Goal: Task Accomplishment & Management: Manage account settings

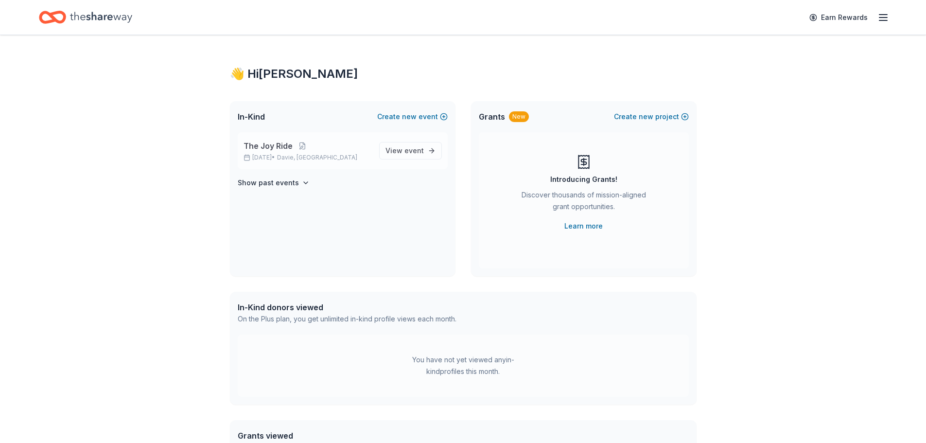
click at [289, 162] on div "The Joy Ride [DATE] • [GEOGRAPHIC_DATA], [GEOGRAPHIC_DATA] View event" at bounding box center [343, 150] width 210 height 37
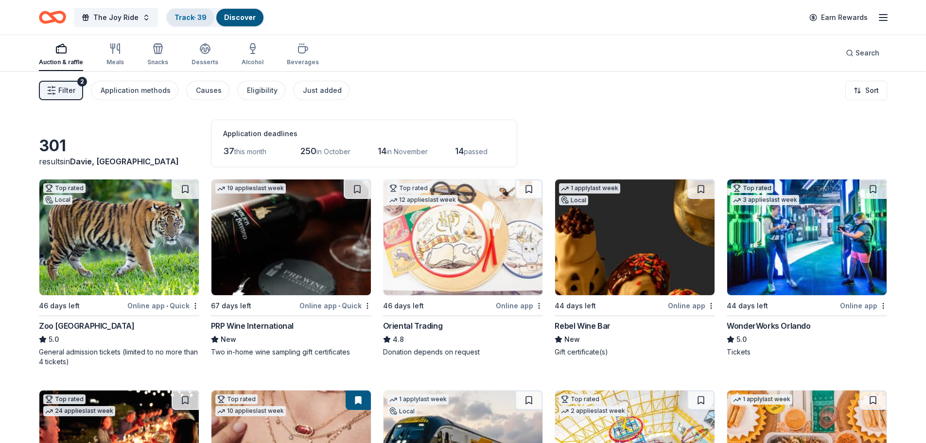
click at [193, 18] on link "Track · 39" at bounding box center [191, 17] width 32 height 8
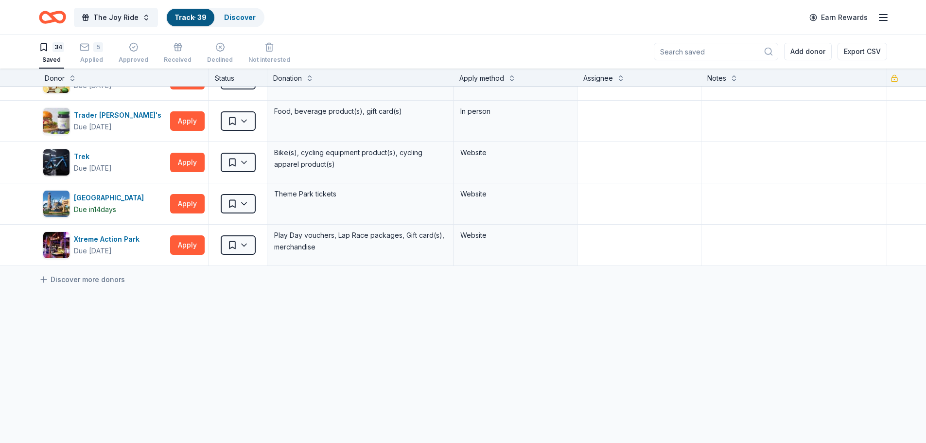
scroll to position [1239, 0]
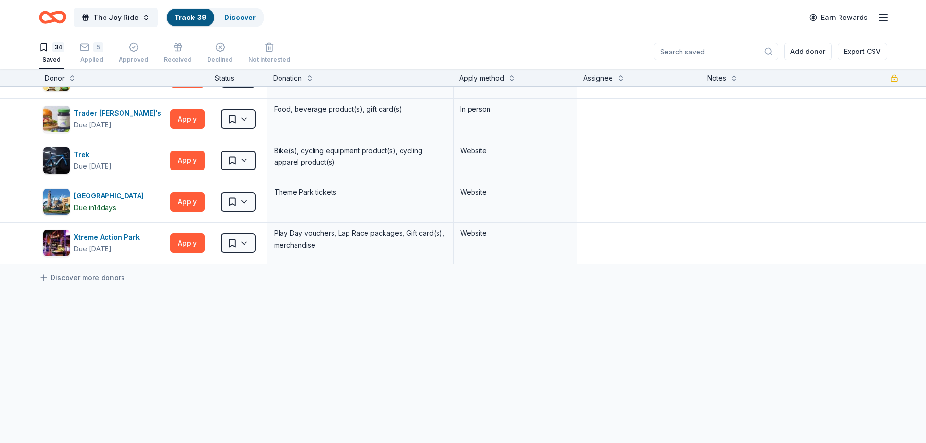
click at [884, 25] on div "Earn Rewards" at bounding box center [847, 17] width 86 height 23
click at [882, 19] on icon "button" at bounding box center [883, 18] width 12 height 12
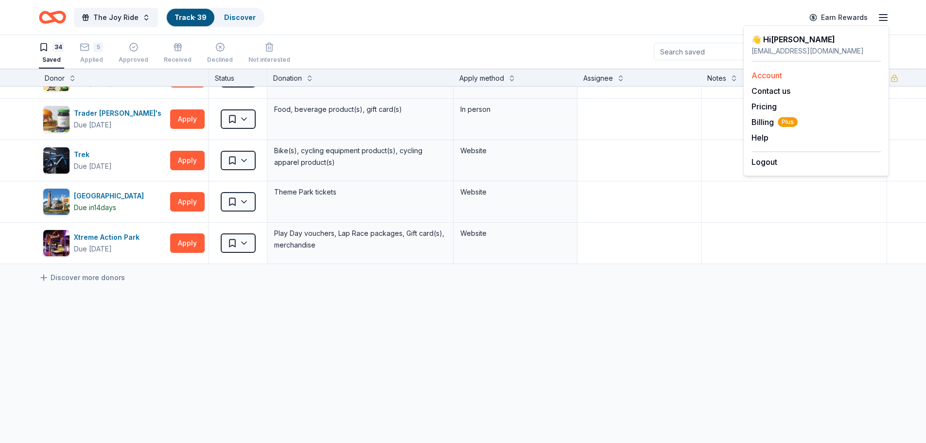
click at [762, 77] on link "Account" at bounding box center [767, 75] width 31 height 10
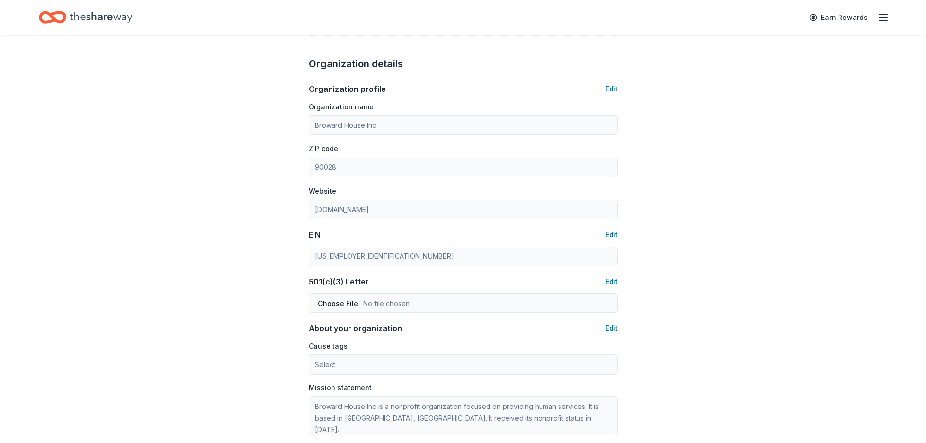
scroll to position [530, 0]
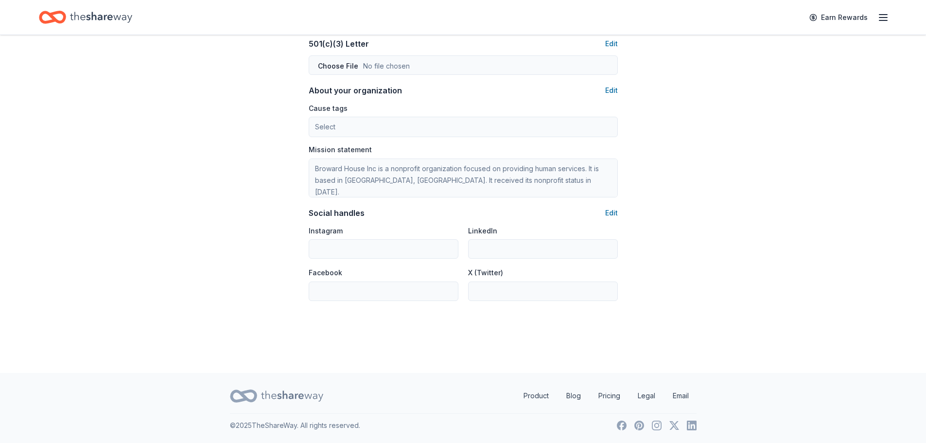
click at [886, 23] on icon "button" at bounding box center [883, 18] width 12 height 12
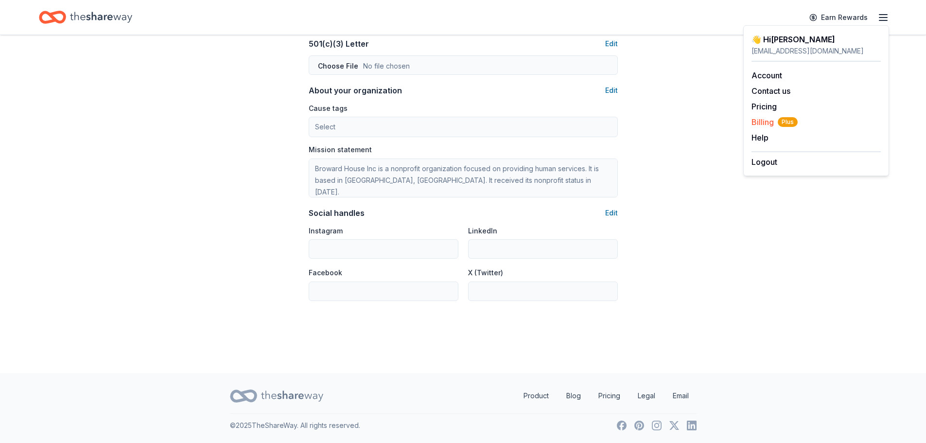
click at [778, 121] on span "Plus" at bounding box center [788, 122] width 20 height 10
